Goal: Task Accomplishment & Management: Manage account settings

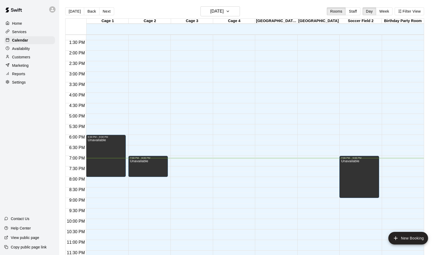
scroll to position [279, 0]
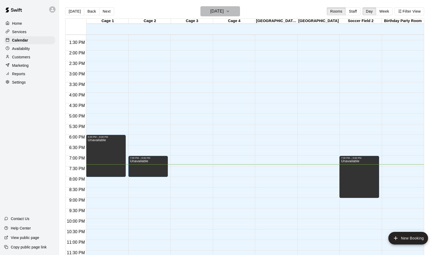
click at [223, 10] on h6 "Wednesday Aug 20" at bounding box center [216, 11] width 13 height 7
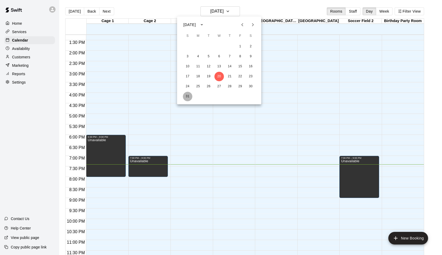
click at [187, 96] on button "31" at bounding box center [187, 96] width 9 height 9
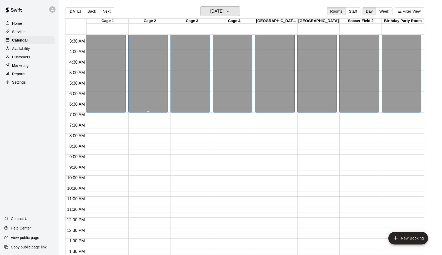
scroll to position [75, 0]
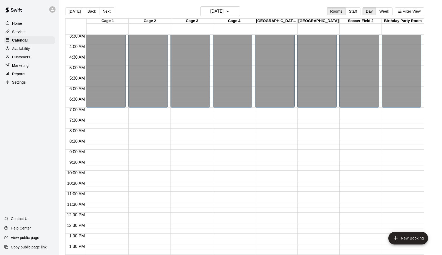
click at [360, 150] on div "12:00 AM – 7:00 AM Closed" at bounding box center [358, 212] width 39 height 505
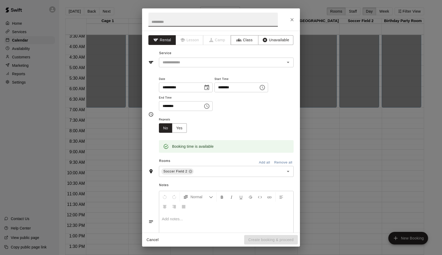
click at [210, 104] on icon "Choose time, selected time is 9:30 AM" at bounding box center [206, 106] width 6 height 6
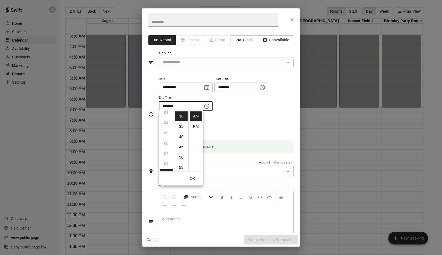
scroll to position [34, 0]
click at [167, 134] on ul "12 01 02 03 04 05 06 07 08 09 10 11" at bounding box center [166, 140] width 15 height 61
click at [195, 125] on li "PM" at bounding box center [196, 127] width 13 height 10
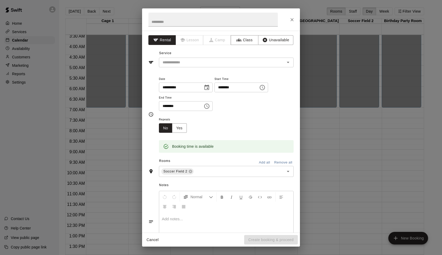
click at [170, 103] on input "********" at bounding box center [179, 106] width 40 height 10
click at [164, 103] on input "********" at bounding box center [179, 106] width 40 height 10
click at [165, 107] on input "********" at bounding box center [179, 106] width 40 height 10
type input "********"
click at [272, 38] on button "Unavailable" at bounding box center [275, 40] width 35 height 10
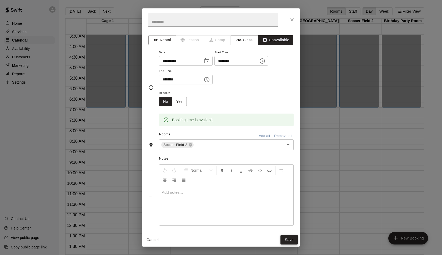
click at [286, 238] on button "Save" at bounding box center [288, 240] width 17 height 10
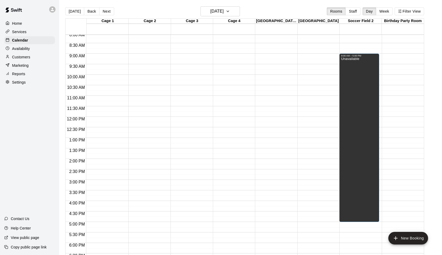
scroll to position [151, 0]
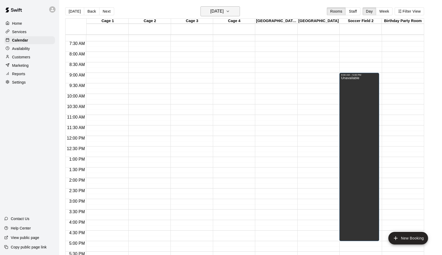
click at [230, 12] on icon "button" at bounding box center [228, 11] width 4 height 6
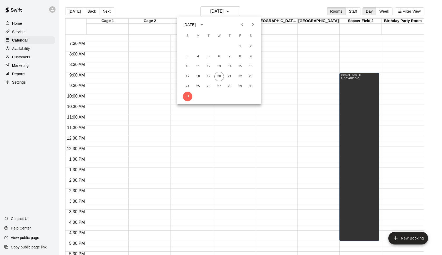
click at [252, 27] on icon "Next month" at bounding box center [252, 25] width 6 height 6
click at [200, 46] on button "1" at bounding box center [197, 46] width 9 height 9
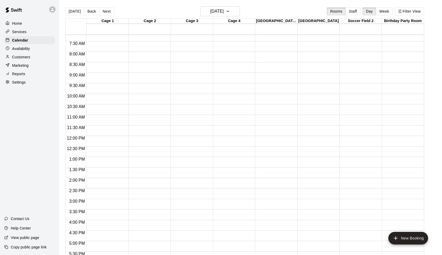
click at [363, 73] on div "12:00 AM – 7:00 AM Closed" at bounding box center [358, 136] width 39 height 505
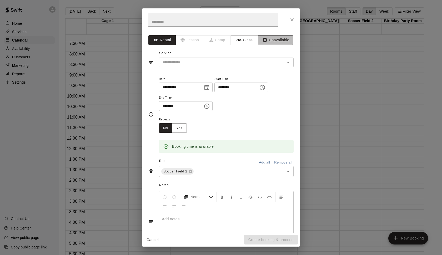
click at [271, 38] on button "Unavailable" at bounding box center [275, 40] width 35 height 10
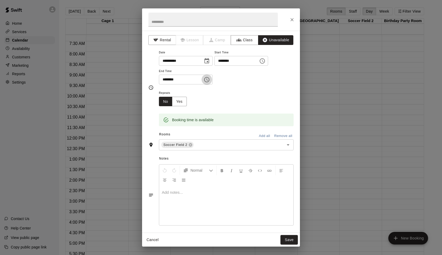
click at [210, 79] on icon "Choose time, selected time is 9:30 AM" at bounding box center [206, 79] width 6 height 6
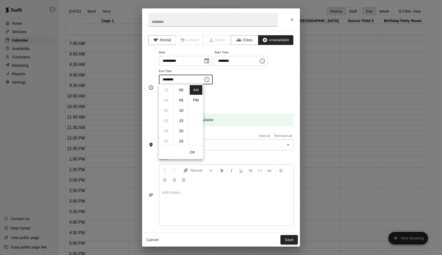
scroll to position [62, 0]
click at [196, 100] on li "PM" at bounding box center [196, 100] width 13 height 10
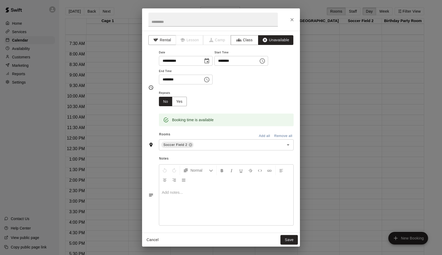
click at [166, 79] on input "********" at bounding box center [179, 80] width 40 height 10
type input "********"
click at [171, 22] on input "text" at bounding box center [212, 20] width 129 height 14
paste input "**********"
type input "**********"
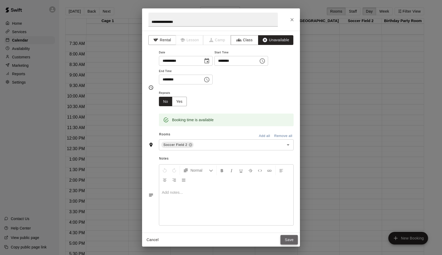
click at [289, 240] on button "Save" at bounding box center [288, 240] width 17 height 10
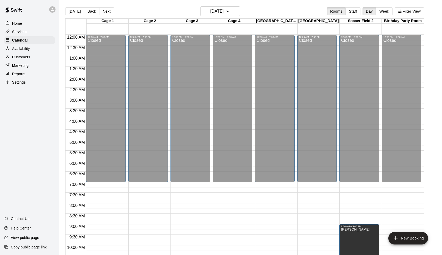
scroll to position [0, 0]
click at [233, 11] on button "Monday Sep 01" at bounding box center [219, 11] width 39 height 10
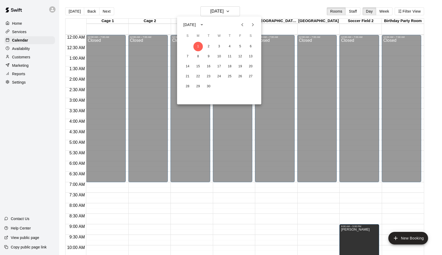
click at [73, 11] on div at bounding box center [221, 127] width 442 height 255
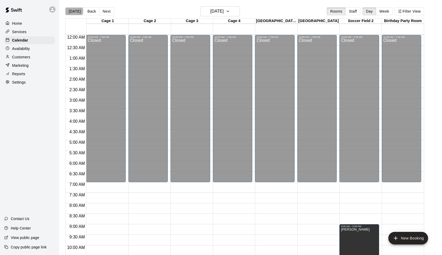
click at [73, 11] on button "Today" at bounding box center [74, 11] width 19 height 8
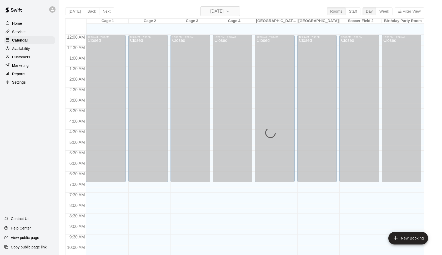
click at [215, 11] on h6 "Wednesday Aug 20" at bounding box center [216, 11] width 13 height 7
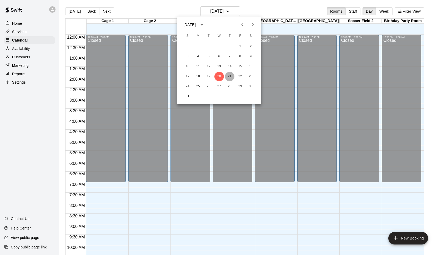
click at [228, 78] on button "21" at bounding box center [229, 76] width 9 height 9
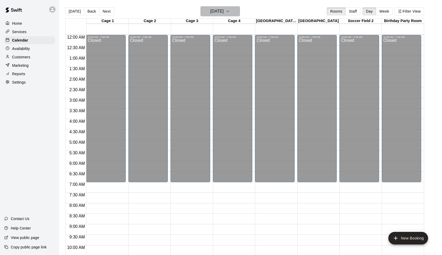
click at [221, 13] on h6 "Thursday Aug 21" at bounding box center [216, 11] width 13 height 7
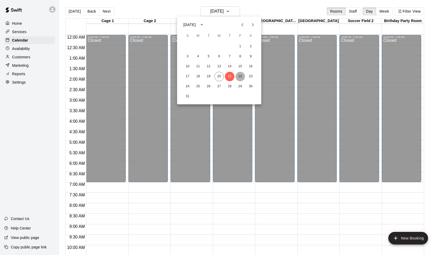
click at [241, 78] on button "22" at bounding box center [239, 76] width 9 height 9
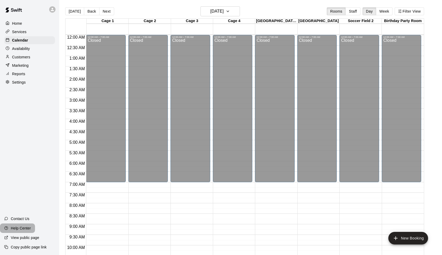
click at [23, 227] on p "Help Center" at bounding box center [21, 228] width 20 height 5
click at [221, 12] on h6 "Friday Aug 22" at bounding box center [216, 11] width 13 height 7
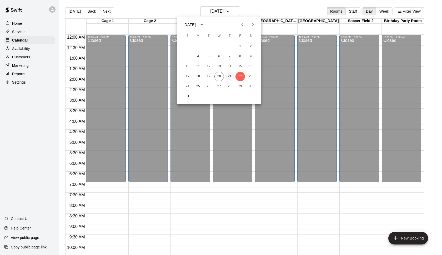
click at [231, 78] on button "21" at bounding box center [229, 76] width 9 height 9
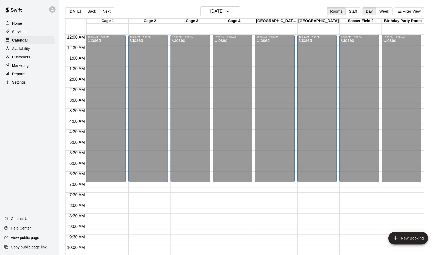
click at [23, 29] on p "Services" at bounding box center [19, 31] width 14 height 5
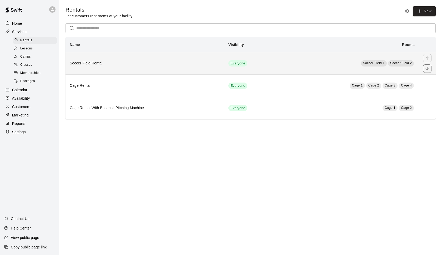
click at [262, 64] on td "Everyone" at bounding box center [250, 63] width 53 height 22
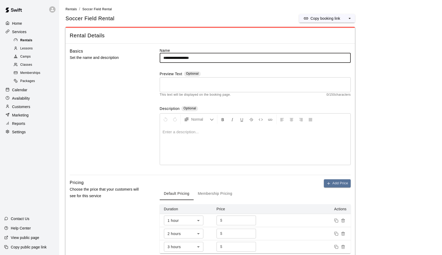
click at [28, 43] on div "Rentals" at bounding box center [35, 40] width 44 height 7
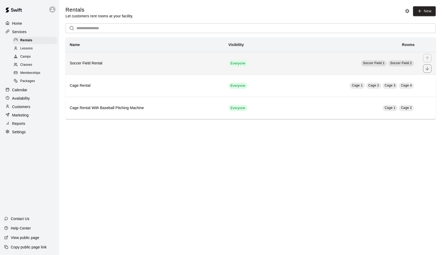
click at [401, 62] on span "Soccer Field 2" at bounding box center [401, 63] width 22 height 4
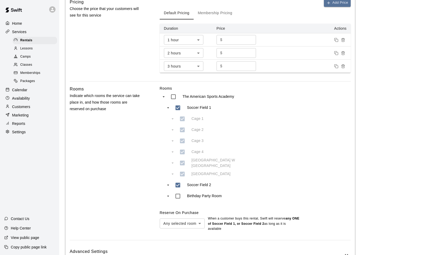
scroll to position [181, 0]
click at [29, 132] on div "Settings" at bounding box center [29, 132] width 51 height 8
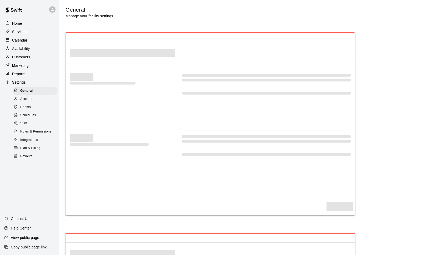
select select "**"
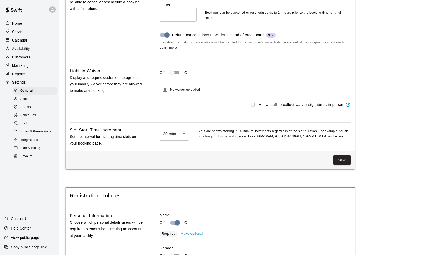
scroll to position [510, 0]
click at [198, 144] on div at bounding box center [221, 127] width 442 height 255
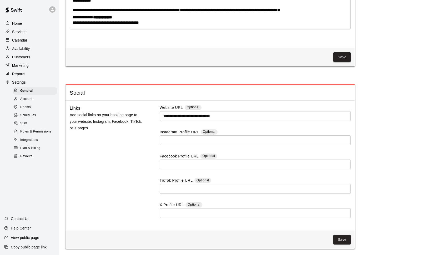
scroll to position [1430, 0]
click at [30, 105] on span "Rooms" at bounding box center [25, 107] width 11 height 5
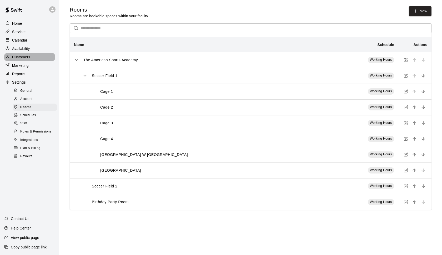
click at [25, 55] on p "Customers" at bounding box center [21, 56] width 18 height 5
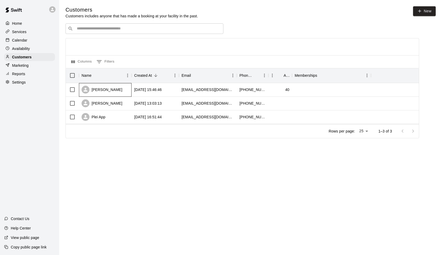
click at [103, 89] on div "Juanky Rivera" at bounding box center [101, 90] width 41 height 8
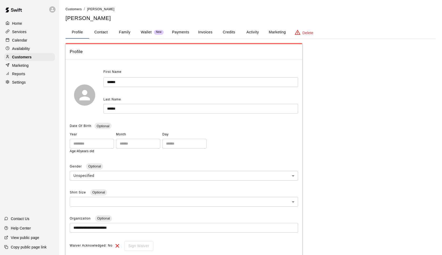
click at [185, 33] on button "Payments" at bounding box center [180, 32] width 25 height 13
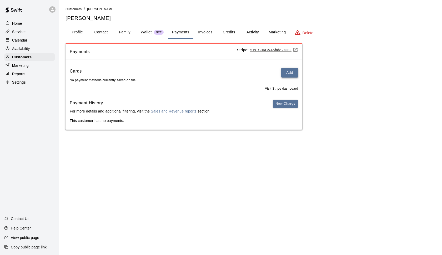
click at [290, 73] on button "Add" at bounding box center [289, 73] width 17 height 10
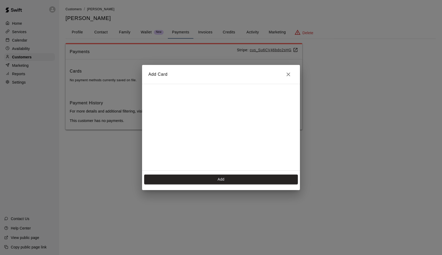
click at [192, 87] on div at bounding box center [220, 125] width 145 height 76
click at [232, 180] on button "Add" at bounding box center [221, 180] width 154 height 10
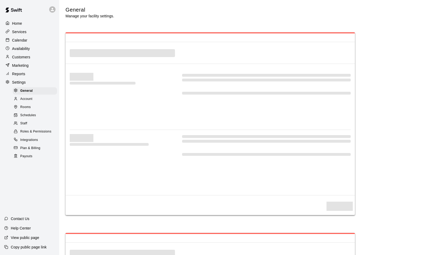
select select "**"
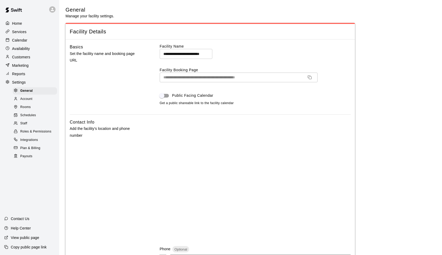
select select "**"
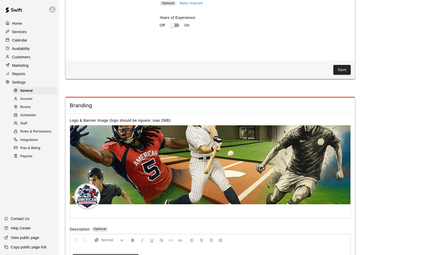
click at [25, 55] on p "Customers" at bounding box center [21, 56] width 18 height 5
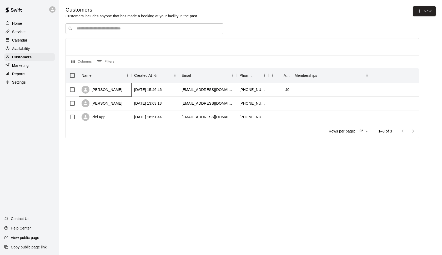
click at [110, 90] on div "Juanky Rivera" at bounding box center [101, 90] width 41 height 8
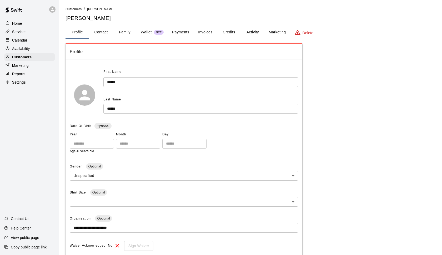
click at [182, 33] on button "Payments" at bounding box center [180, 32] width 25 height 13
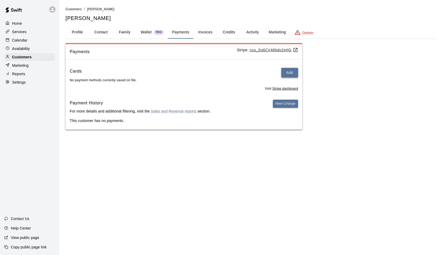
click at [290, 76] on button "Add" at bounding box center [289, 73] width 17 height 10
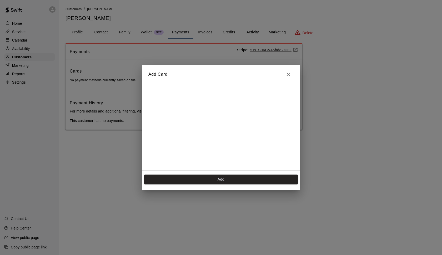
click at [187, 79] on h2 "Add Card" at bounding box center [221, 74] width 158 height 19
click at [241, 79] on h2 "Add Card" at bounding box center [221, 74] width 158 height 19
click at [288, 74] on icon "Close" at bounding box center [288, 74] width 6 height 6
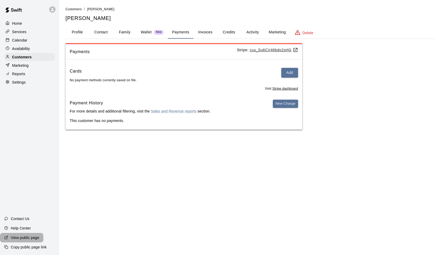
click at [27, 239] on p "View public page" at bounding box center [25, 237] width 28 height 5
